Goal: Information Seeking & Learning: Learn about a topic

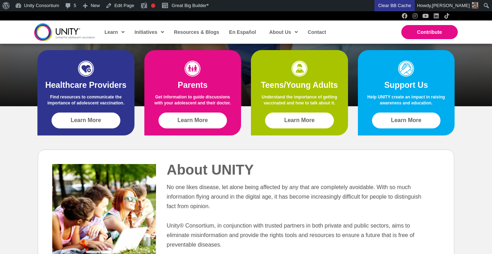
scroll to position [207, 0]
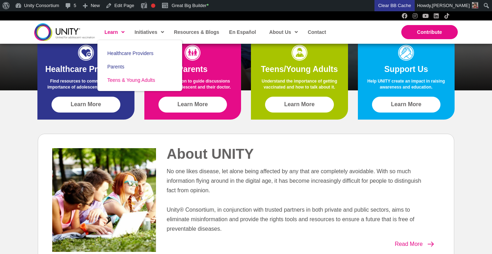
click at [127, 83] on link "Teens & Young Adults" at bounding box center [139, 79] width 85 height 13
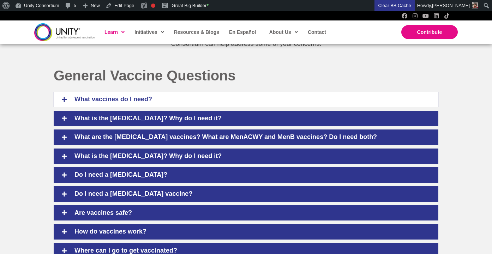
scroll to position [322, 0]
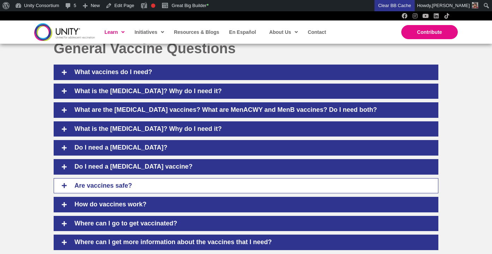
click at [123, 183] on h4 "Are vaccines safe?" at bounding box center [250, 186] width 367 height 8
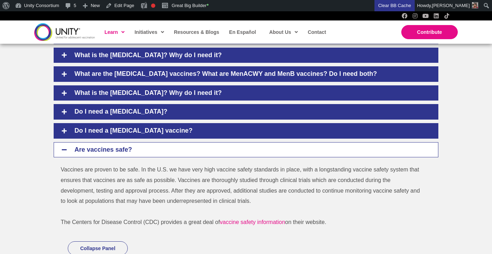
scroll to position [373, 0]
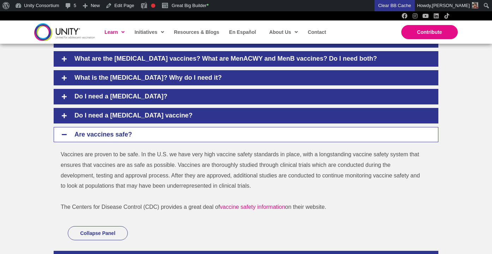
drag, startPoint x: 62, startPoint y: 157, endPoint x: 331, endPoint y: 208, distance: 274.2
click at [331, 208] on div "Vaccines are proven to be safe. In the U.S. we have very high vaccine safety st…" at bounding box center [242, 180] width 363 height 63
copy div "Vaccines are proven to be safe. In the U.S. we have very high vaccine safety st…"
click at [457, 116] on div "General Vaccine Questions What vaccines do I need? What vaccines do I need? Ado…" at bounding box center [246, 224] width 492 height 501
click at [109, 133] on h4 "Are vaccines safe?" at bounding box center [250, 135] width 367 height 8
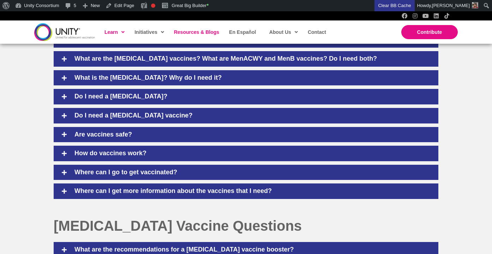
click at [191, 36] on link "Resources & Blogs" at bounding box center [195, 32] width 51 height 16
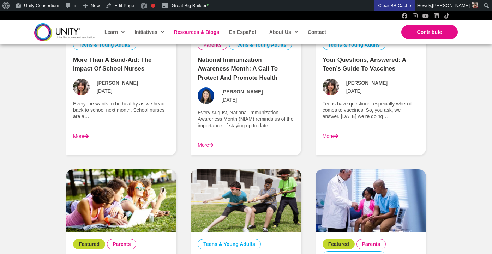
scroll to position [635, 0]
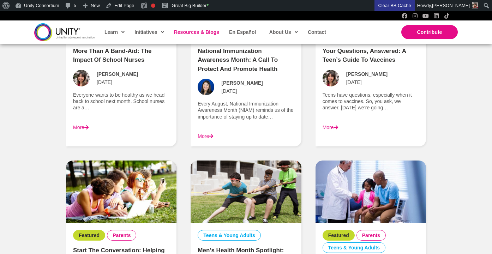
click at [336, 124] on link "More" at bounding box center [330, 127] width 16 height 6
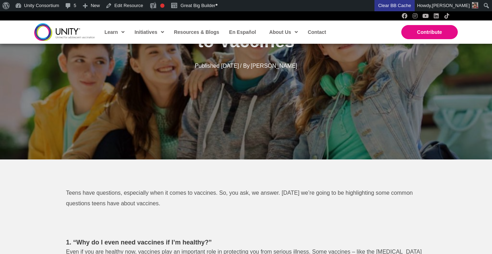
scroll to position [30, 0]
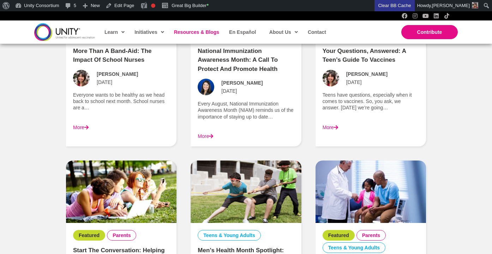
scroll to position [652, 0]
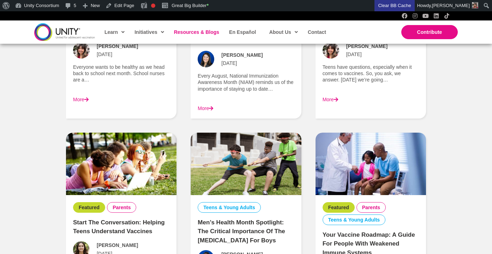
click at [348, 65] on p "Teens have questions, especially when it comes to vaccines. So, you ask, we ans…" at bounding box center [370, 73] width 96 height 19
click at [331, 99] on link "More" at bounding box center [330, 100] width 16 height 6
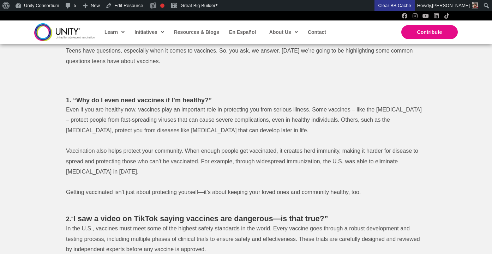
scroll to position [266, 0]
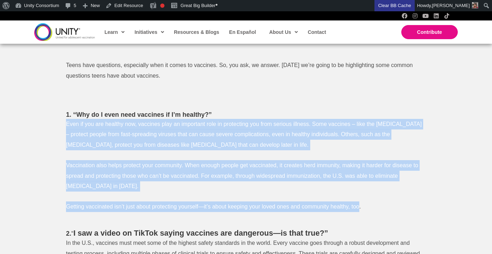
drag, startPoint x: 64, startPoint y: 122, endPoint x: 359, endPoint y: 202, distance: 306.0
copy div "Even if you are healthy now, vaccines play an important role in protecting you …"
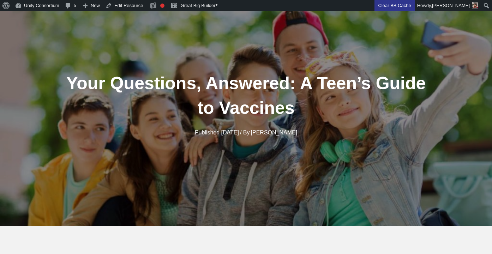
scroll to position [0, 0]
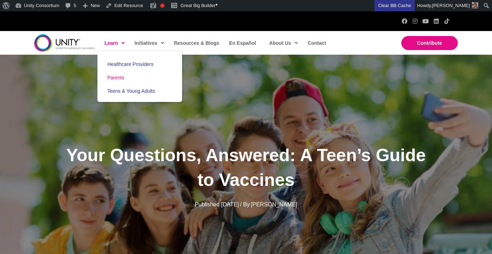
click at [122, 78] on span "Parents" at bounding box center [115, 78] width 17 height 6
click at [114, 39] on span "Learn" at bounding box center [114, 43] width 20 height 11
click at [123, 87] on link "Teens & Young Adults" at bounding box center [139, 90] width 85 height 13
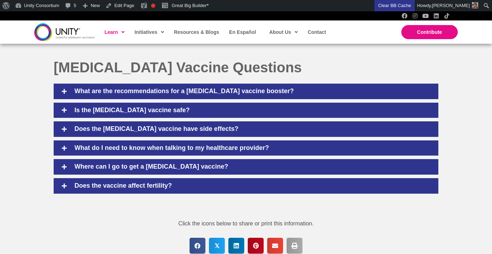
scroll to position [478, 0]
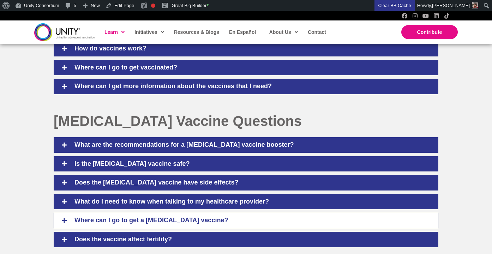
click at [141, 225] on div "Where can I go to get a COVID-19 vaccine?" at bounding box center [246, 221] width 384 height 16
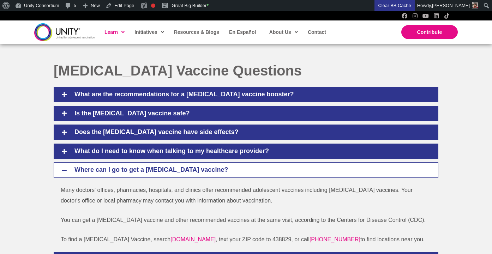
scroll to position [566, 0]
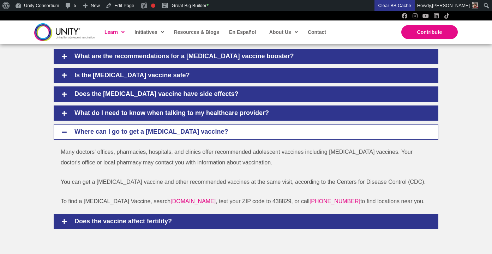
click at [141, 225] on h4 "Does the vaccine affect fertility?" at bounding box center [250, 222] width 367 height 8
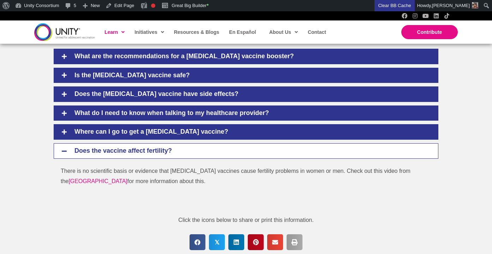
click at [256, 151] on h4 "Does the vaccine affect fertility?" at bounding box center [250, 151] width 367 height 8
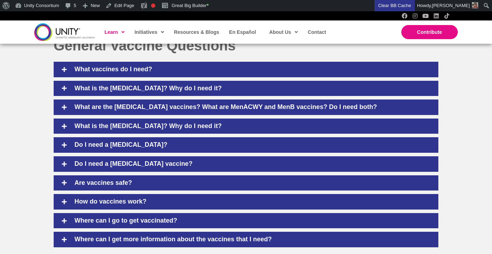
scroll to position [324, 0]
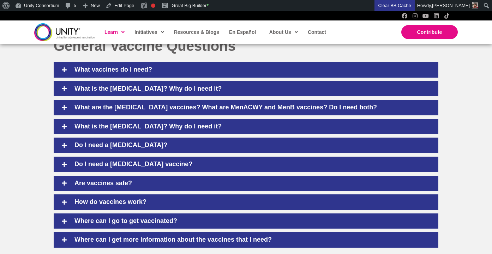
click at [402, 55] on div "General Vaccine Questions" at bounding box center [246, 46] width 398 height 32
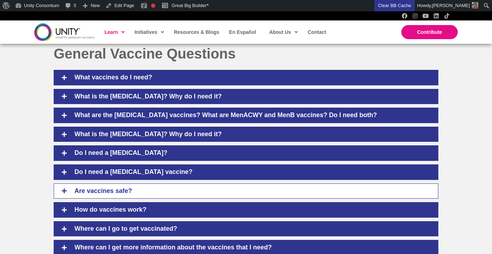
scroll to position [314, 0]
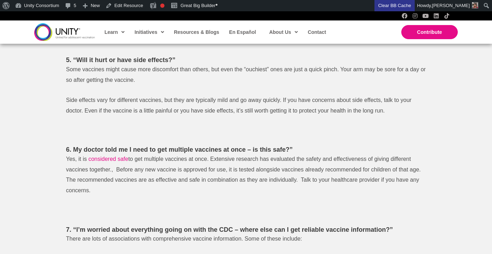
scroll to position [920, 0]
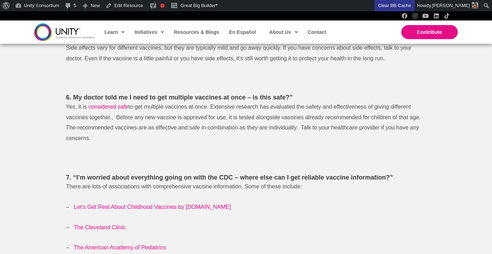
drag, startPoint x: 61, startPoint y: 106, endPoint x: 102, endPoint y: 136, distance: 50.5
copy p "Yes, it is considered safe to get multiple vaccines at once. Extensive research…"
click at [287, 187] on span "There are lots of associations with comprehensive vaccine information. Some of …" at bounding box center [184, 186] width 236 height 6
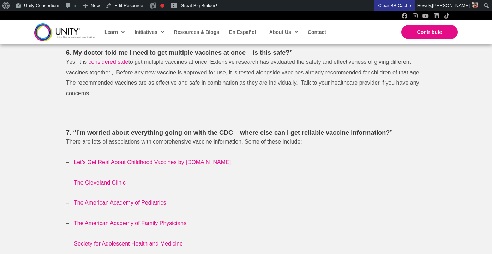
scroll to position [955, 0]
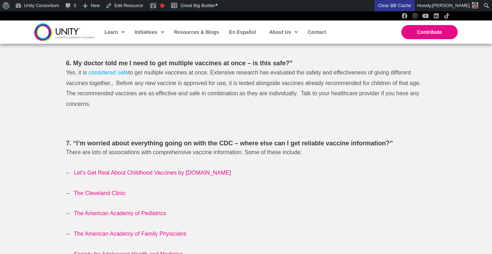
click at [105, 71] on span "considered safe" at bounding box center [108, 72] width 40 height 6
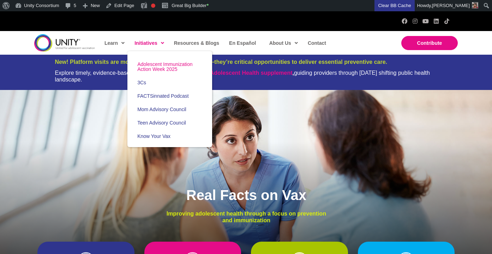
click at [151, 70] on span "Adolescent Immunization Action Week 2025" at bounding box center [164, 66] width 55 height 11
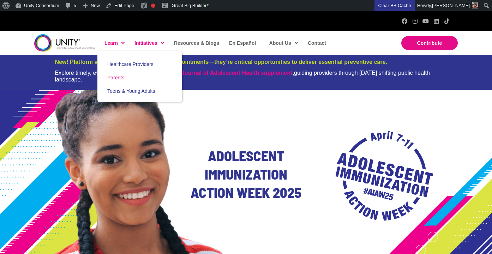
click at [123, 81] on link "Parents" at bounding box center [139, 77] width 85 height 13
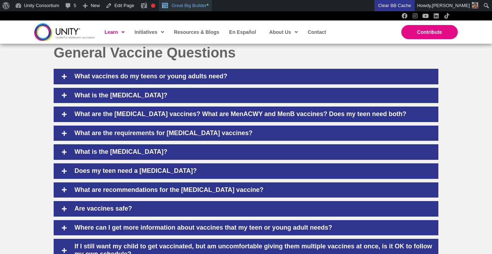
scroll to position [324, 0]
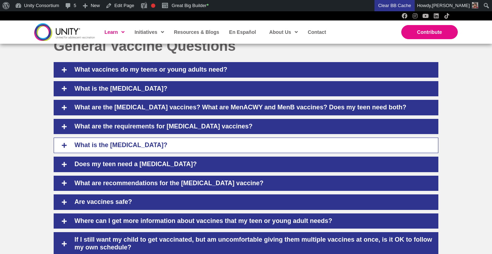
click at [146, 146] on h4 "What is the HPV vaccine?" at bounding box center [250, 145] width 367 height 8
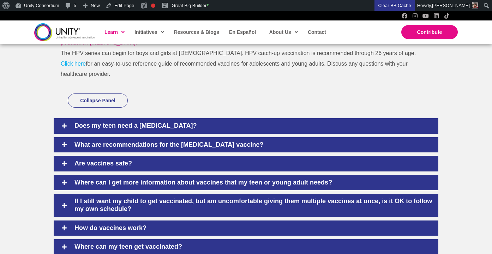
scroll to position [482, 0]
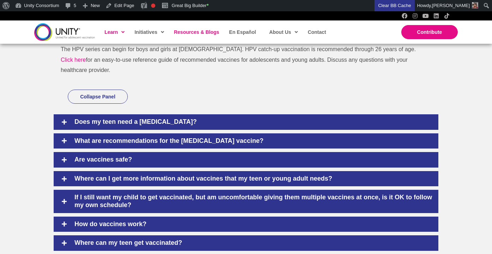
click at [195, 32] on span "Resources & Blogs" at bounding box center [196, 32] width 45 height 6
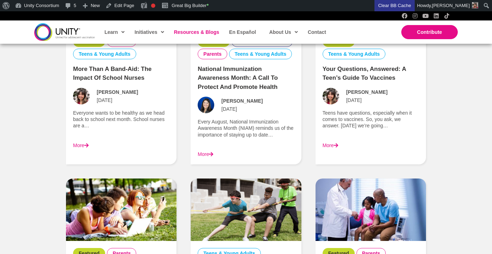
scroll to position [778, 0]
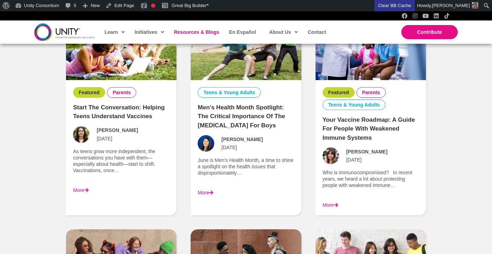
click at [230, 118] on link "Men’s Health Month Spotlight: The Critical Importance of the [MEDICAL_DATA] for…" at bounding box center [240, 116] width 87 height 25
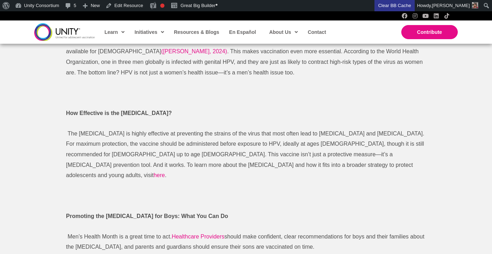
scroll to position [465, 0]
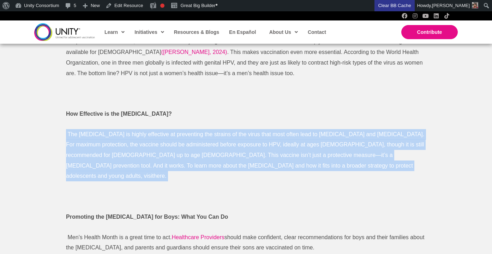
drag, startPoint x: 65, startPoint y: 121, endPoint x: 286, endPoint y: 162, distance: 225.5
click at [286, 163] on div "June is Men’s Health Month, a time to shine a spotlight on the health issues th…" at bounding box center [246, 77] width 374 height 446
copy div "The HPV vaccine is highly effective at preventing the strains of the virus that…"
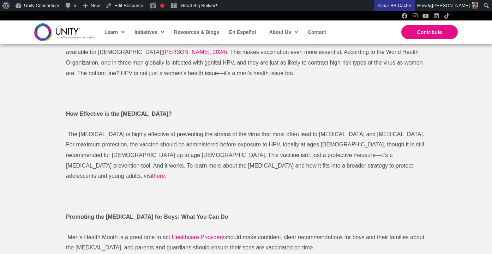
click at [255, 191] on p at bounding box center [246, 196] width 360 height 11
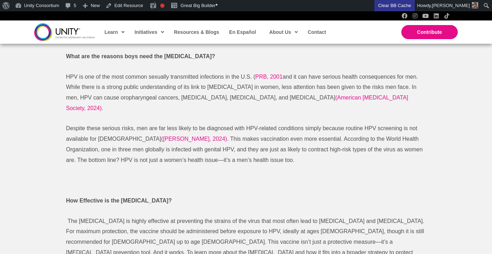
scroll to position [370, 0]
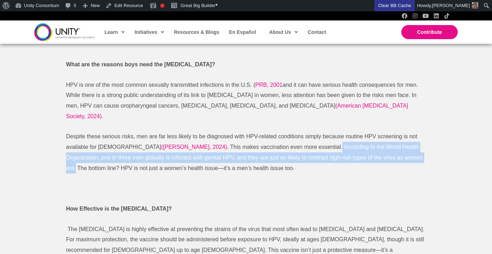
drag, startPoint x: 264, startPoint y: 137, endPoint x: 354, endPoint y: 145, distance: 90.6
click at [354, 145] on p "Despite these serious risks, men are far less likely to be diagnosed with HPV-r…" at bounding box center [246, 152] width 360 height 42
copy p "According to the World Health Organization, one in three men globally is infect…"
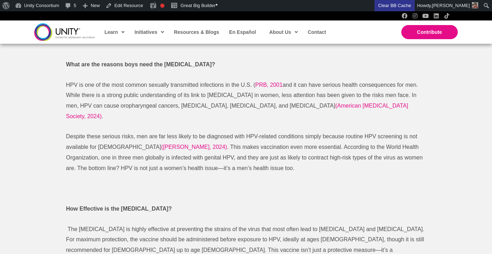
click at [200, 133] on p "Despite these serious risks, men are far less likely to be diagnosed with HPV-r…" at bounding box center [246, 152] width 360 height 42
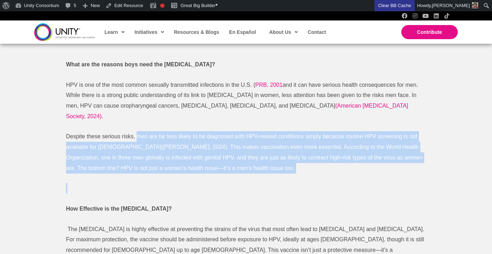
drag, startPoint x: 136, startPoint y: 125, endPoint x: 251, endPoint y: 180, distance: 127.0
click at [251, 180] on div "June is Men’s Health Month, a time to shine a spotlight on the health issues th…" at bounding box center [246, 172] width 360 height 432
copy div "men are far less likely to be diagnosed with HPV-related conditions simply beca…"
